Goal: Book appointment/travel/reservation

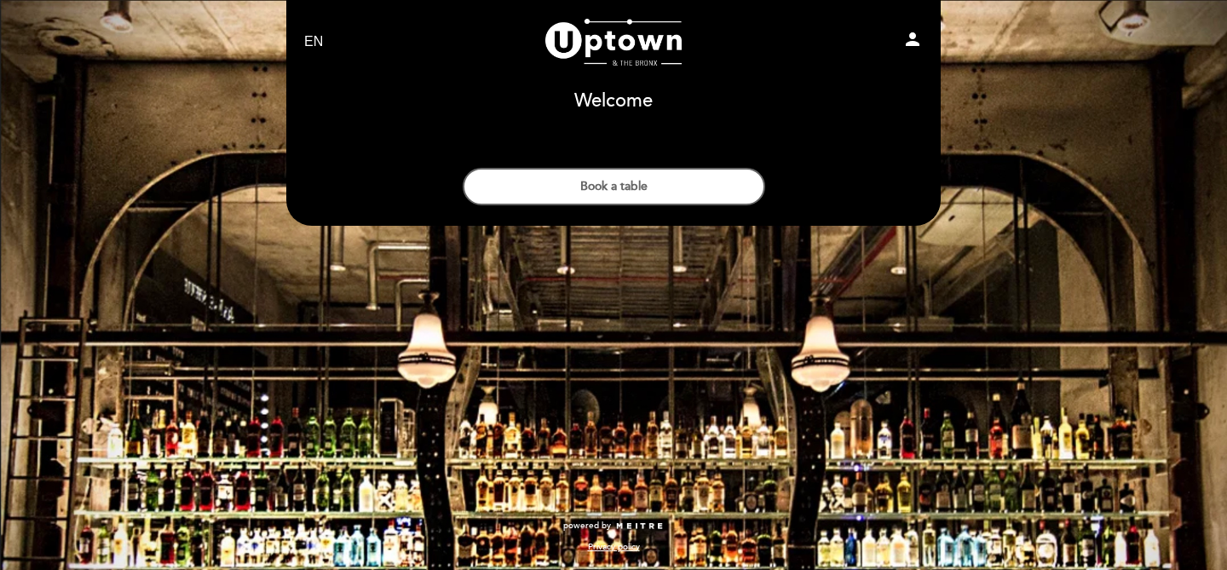
click at [606, 98] on h1 "Welcome" at bounding box center [613, 101] width 78 height 20
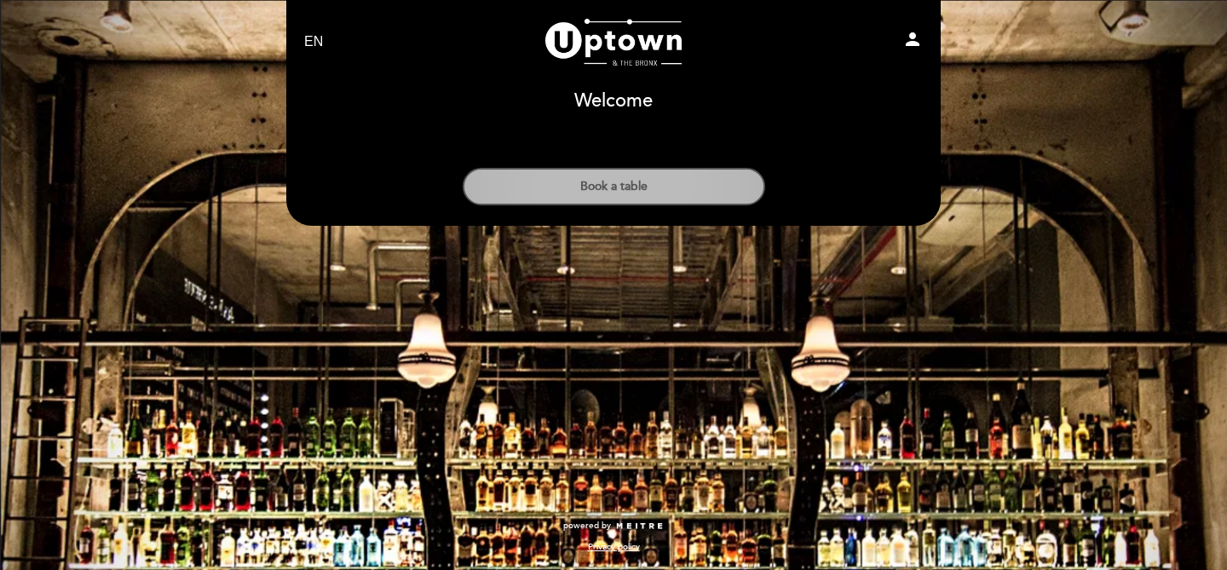
click at [660, 177] on button "Book a table" at bounding box center [614, 186] width 303 height 37
